Goal: Navigation & Orientation: Go to known website

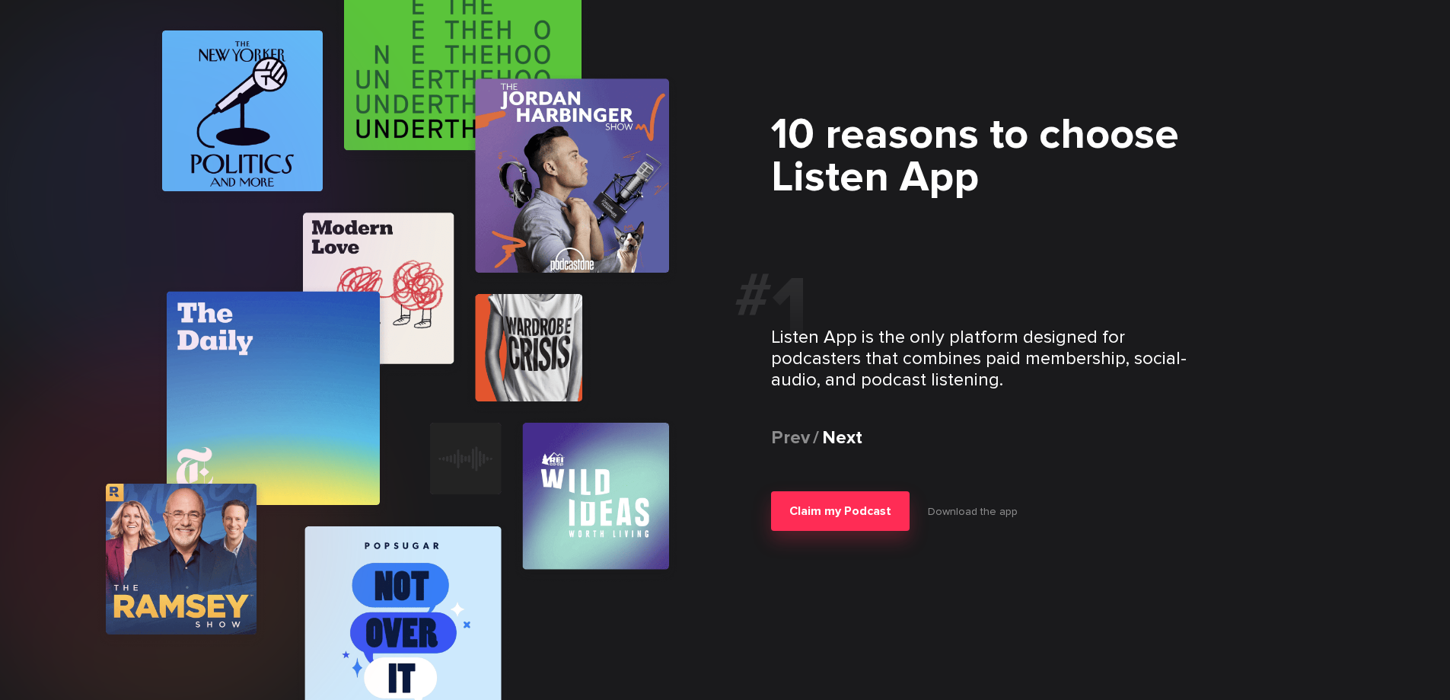
scroll to position [2661, 0]
drag, startPoint x: 969, startPoint y: 513, endPoint x: 1066, endPoint y: 341, distance: 197.4
click at [1066, 341] on h2 "# 1" at bounding box center [946, 310] width 423 height 91
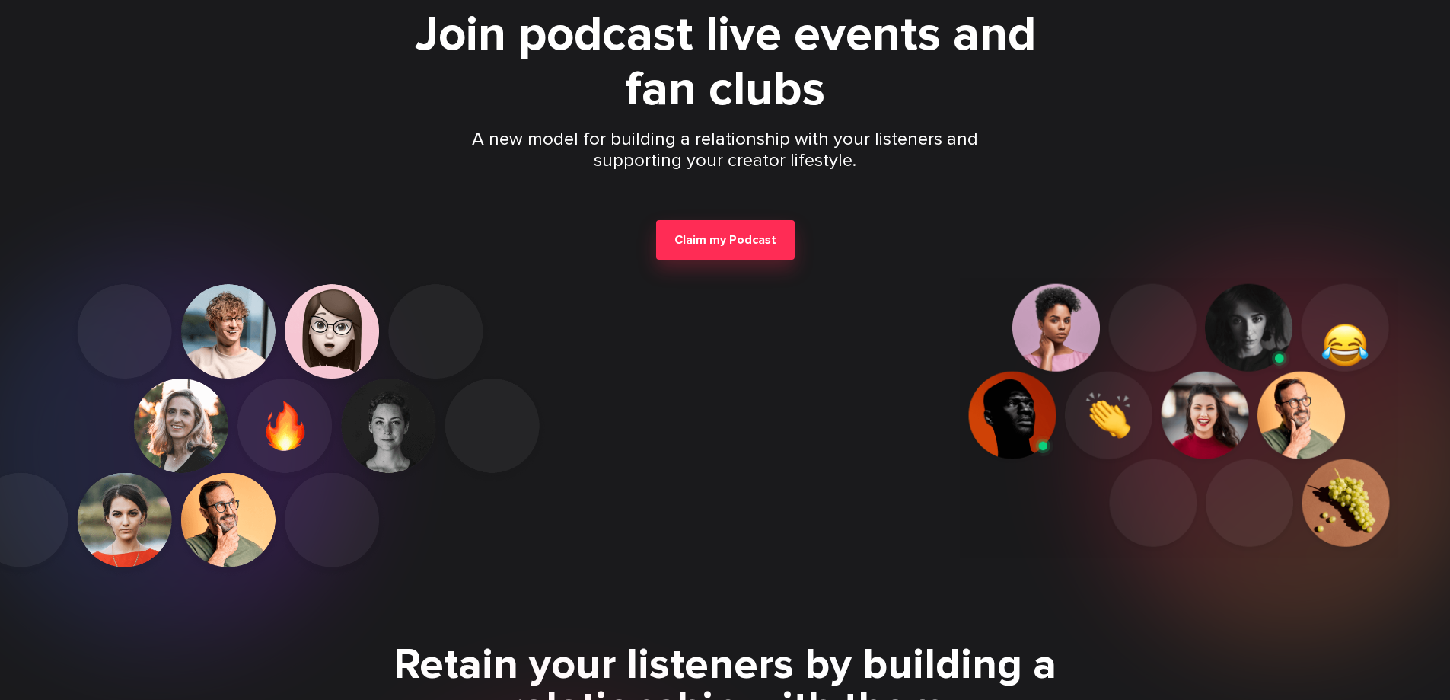
scroll to position [0, 0]
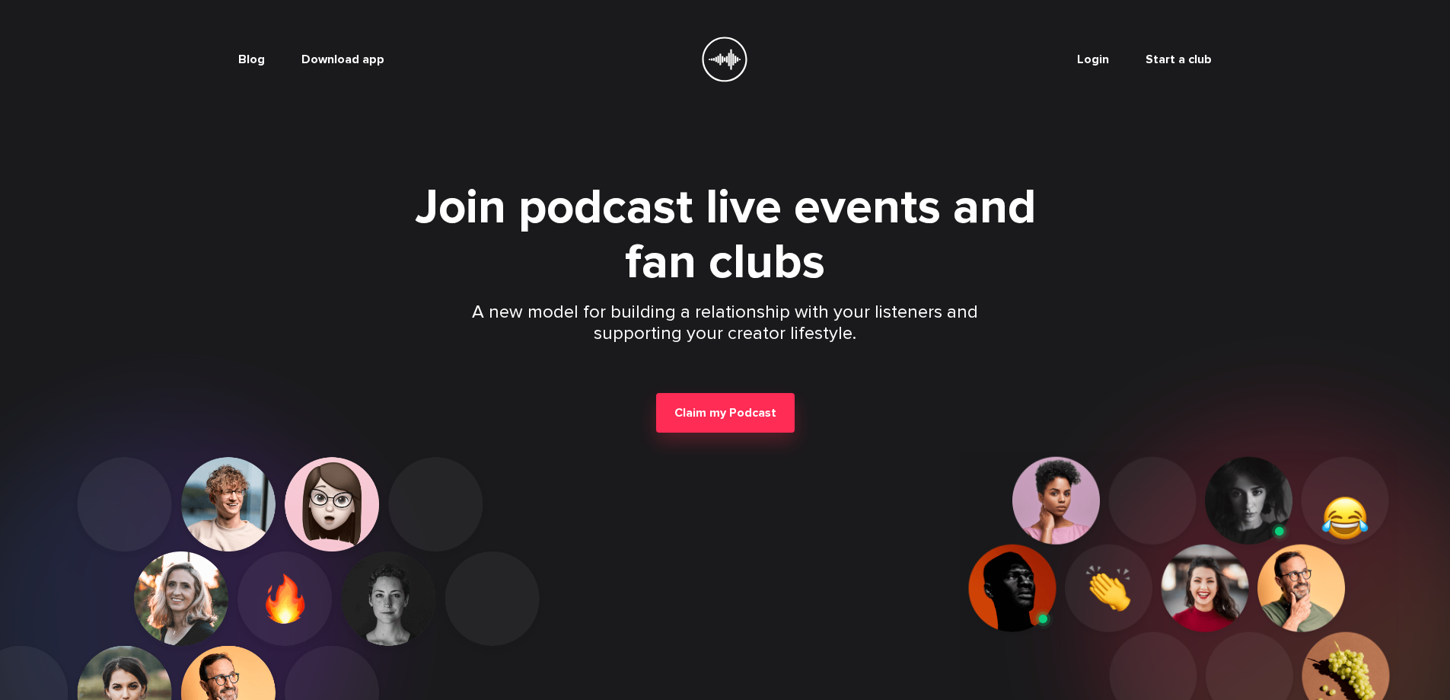
click at [1182, 62] on link "Start a club" at bounding box center [1179, 59] width 66 height 15
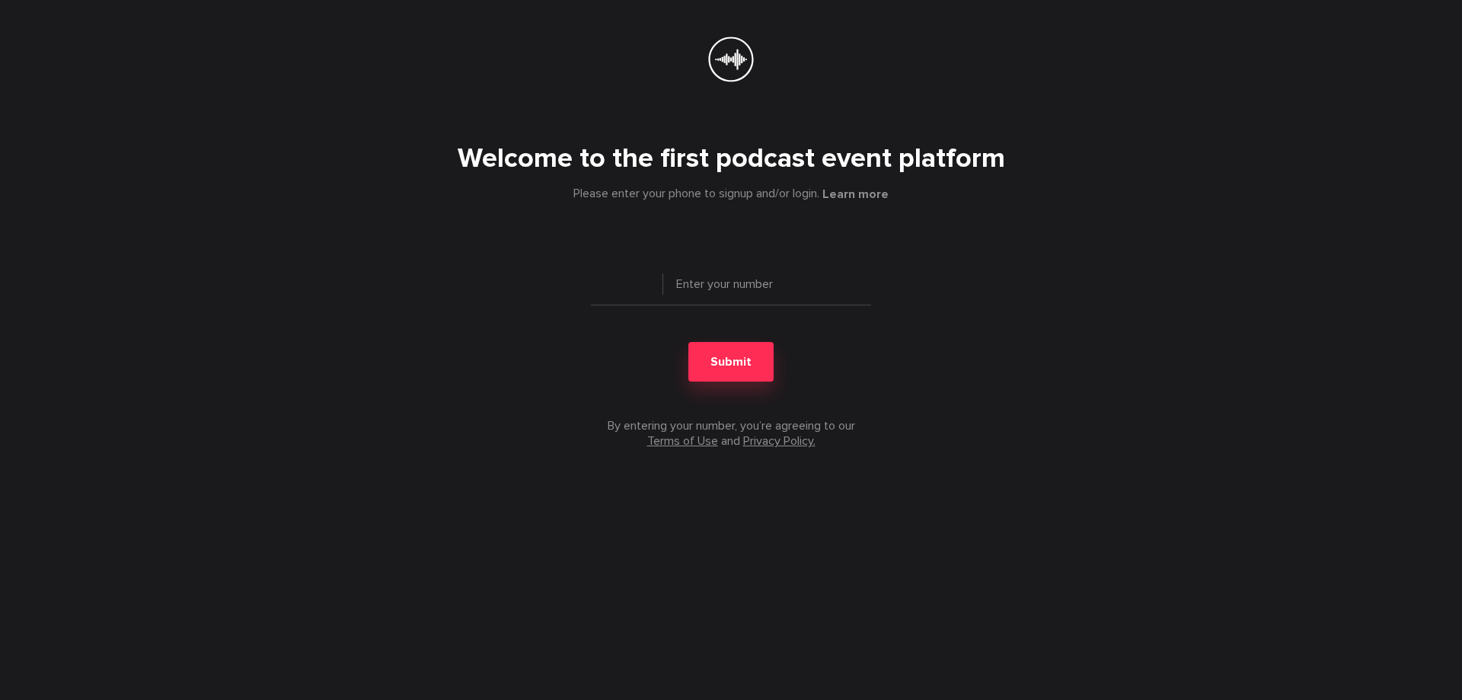
type input "+ 1"
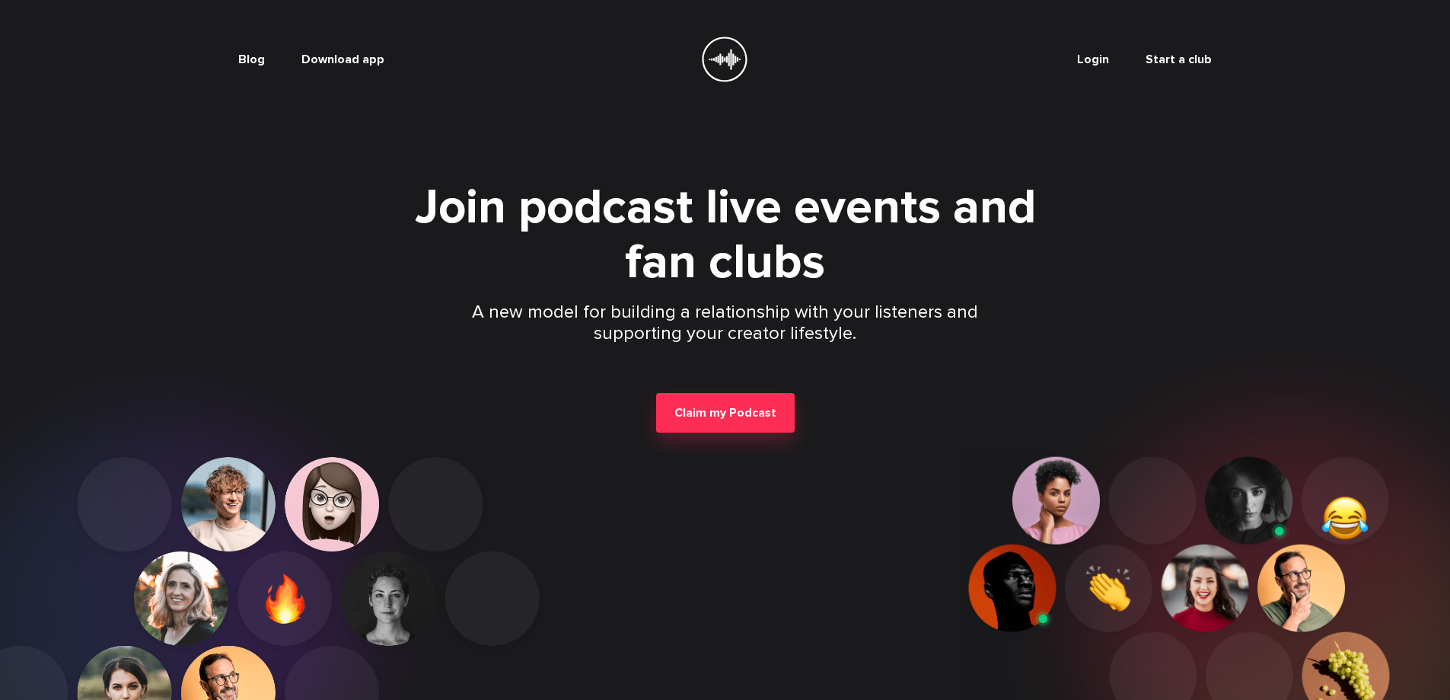
click at [729, 63] on icon at bounding box center [726, 59] width 32 height 21
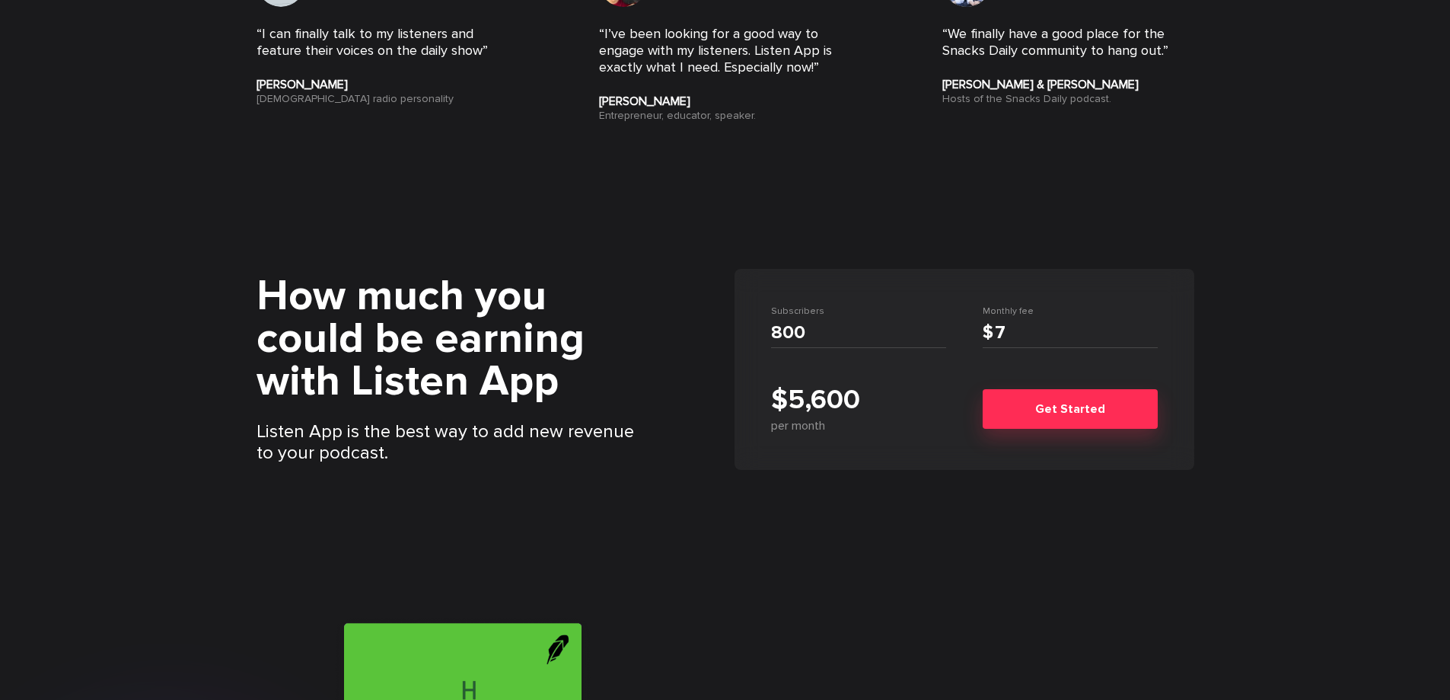
scroll to position [1951, 0]
